Goal: Transaction & Acquisition: Purchase product/service

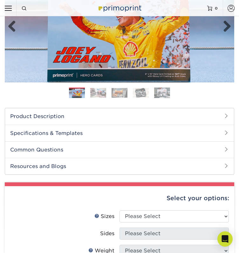
scroll to position [103, 0]
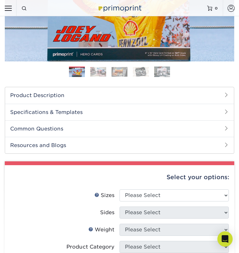
click at [215, 124] on h2 "Common Questions" at bounding box center [119, 128] width 229 height 17
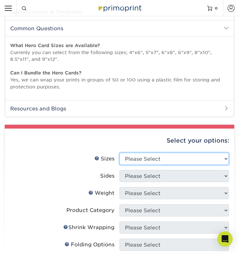
scroll to position [55, 0]
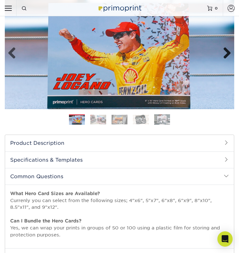
click at [227, 52] on link "Next" at bounding box center [225, 53] width 13 height 13
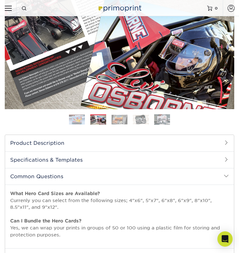
click at [227, 52] on link "Next" at bounding box center [225, 53] width 13 height 13
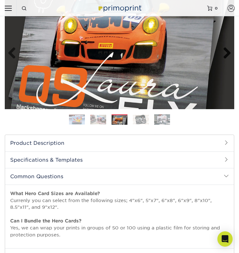
click at [227, 52] on link "Next" at bounding box center [225, 53] width 13 height 13
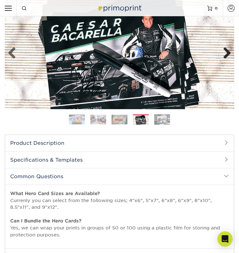
click at [227, 53] on link "Next" at bounding box center [225, 53] width 13 height 13
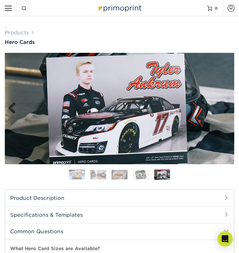
scroll to position [0, 0]
click at [227, 108] on link "Next" at bounding box center [225, 108] width 13 height 13
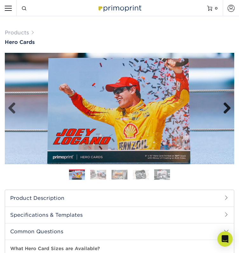
click at [227, 108] on link "Next" at bounding box center [225, 108] width 13 height 13
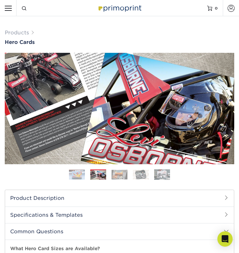
click at [227, 108] on link "Next" at bounding box center [225, 108] width 13 height 13
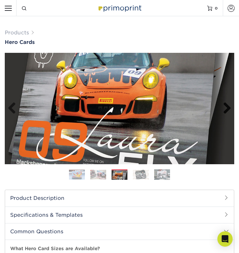
click at [227, 108] on link "Next" at bounding box center [225, 108] width 13 height 13
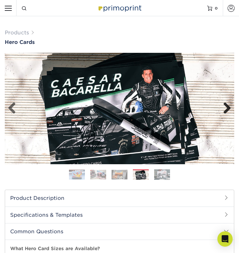
click at [227, 108] on link "Next" at bounding box center [225, 108] width 13 height 13
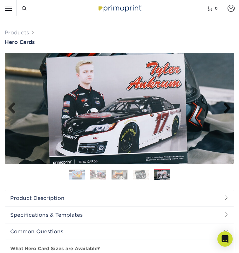
click at [227, 108] on link "Next" at bounding box center [225, 108] width 13 height 13
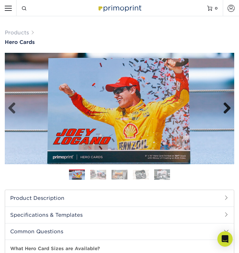
click at [227, 108] on link "Next" at bounding box center [225, 108] width 13 height 13
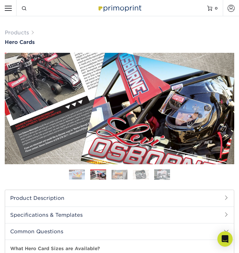
click at [227, 108] on link "Next" at bounding box center [225, 108] width 13 height 13
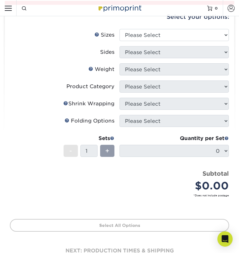
scroll to position [327, 0]
click at [52, 56] on label "Sides" at bounding box center [64, 52] width 109 height 12
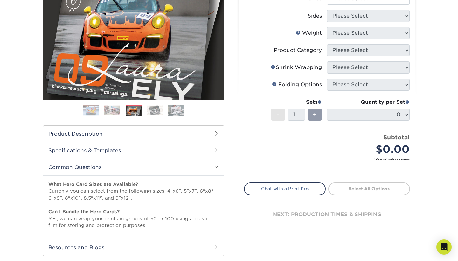
scroll to position [92, 0]
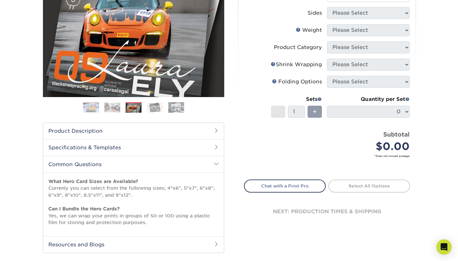
click at [199, 130] on h2 "Product Description" at bounding box center [133, 131] width 181 height 16
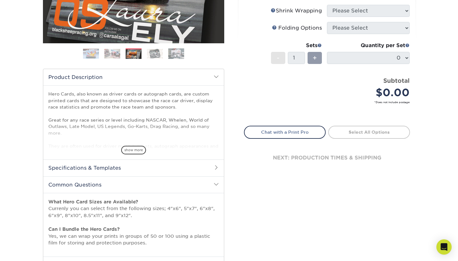
scroll to position [147, 0]
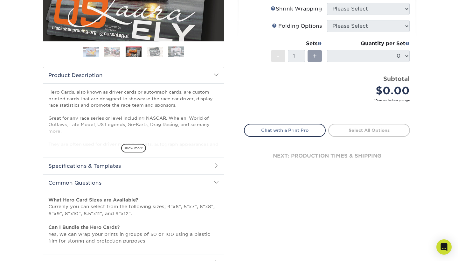
click at [136, 167] on h2 "Specifications & Templates" at bounding box center [133, 165] width 181 height 17
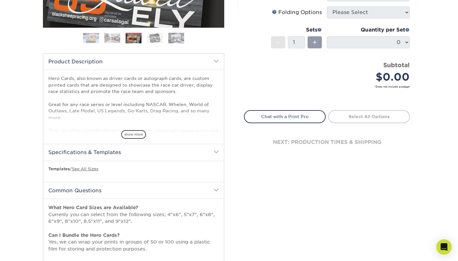
scroll to position [173, 0]
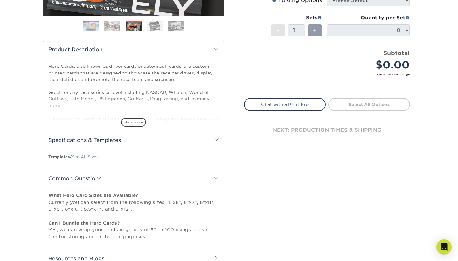
click at [84, 157] on link "See All Sizes" at bounding box center [85, 156] width 26 height 5
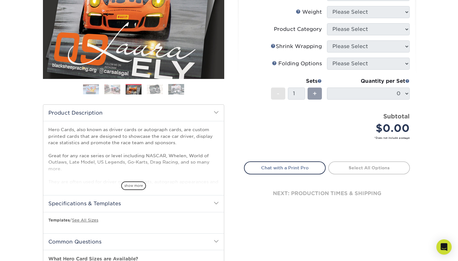
scroll to position [0, 0]
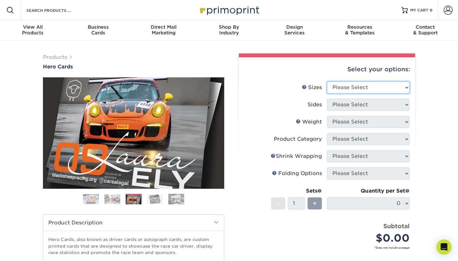
select select "8.00x10.00"
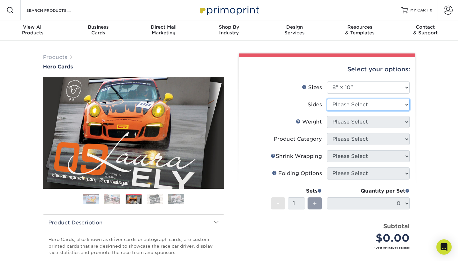
select select "13abbda7-1d64-4f25-8bb2-c179b224825d"
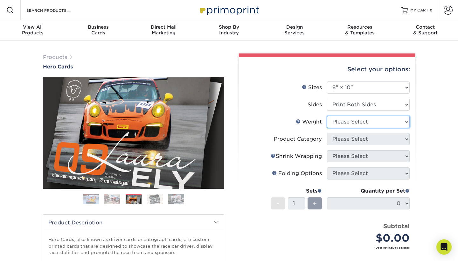
select select "14PT"
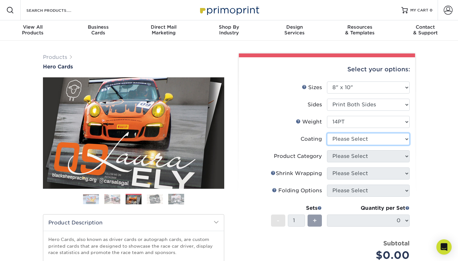
select select "121bb7b5-3b4d-429f-bd8d-bbf80e953313"
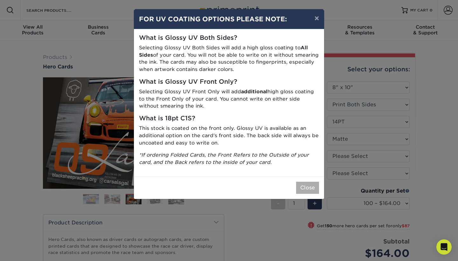
click at [239, 183] on button "Close" at bounding box center [307, 188] width 23 height 12
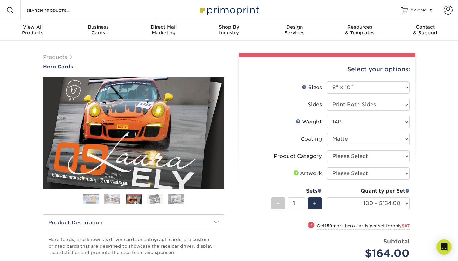
click at [239, 195] on div "Select your options: Sizes Help Sizes Please Select 1.5" x 7" 4" x 6" 5" x 7" 6…" at bounding box center [327, 199] width 176 height 285
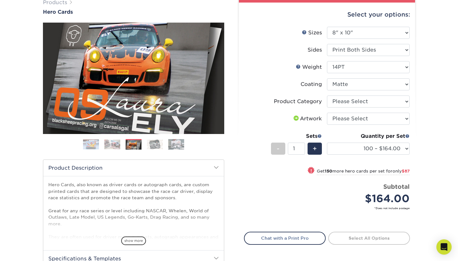
scroll to position [63, 0]
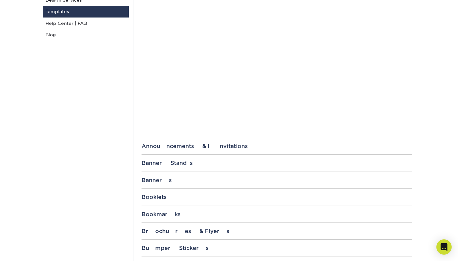
scroll to position [133, 0]
